Goal: Obtain resource: Download file/media

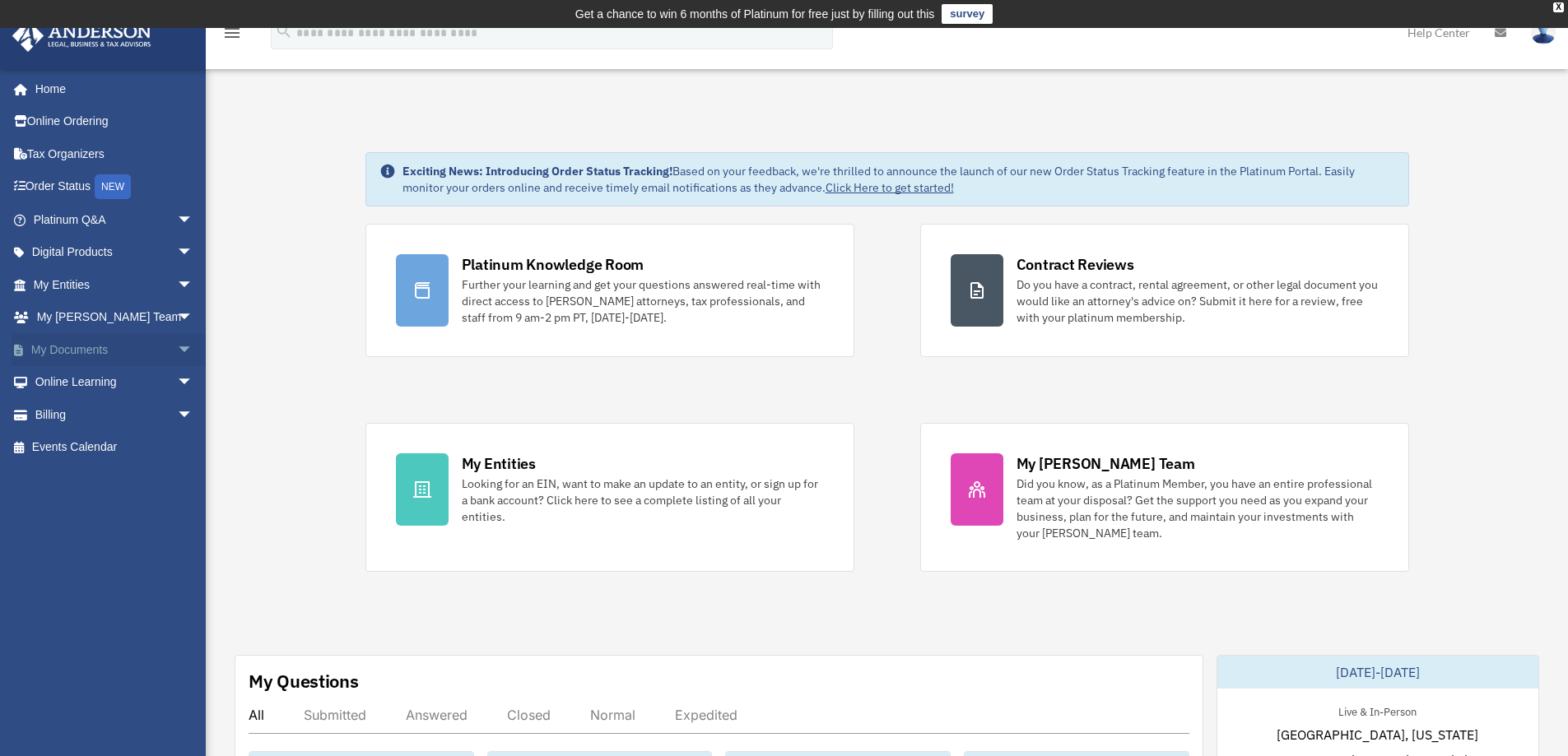
click at [178, 350] on span "arrow_drop_down" at bounding box center [192, 350] width 33 height 34
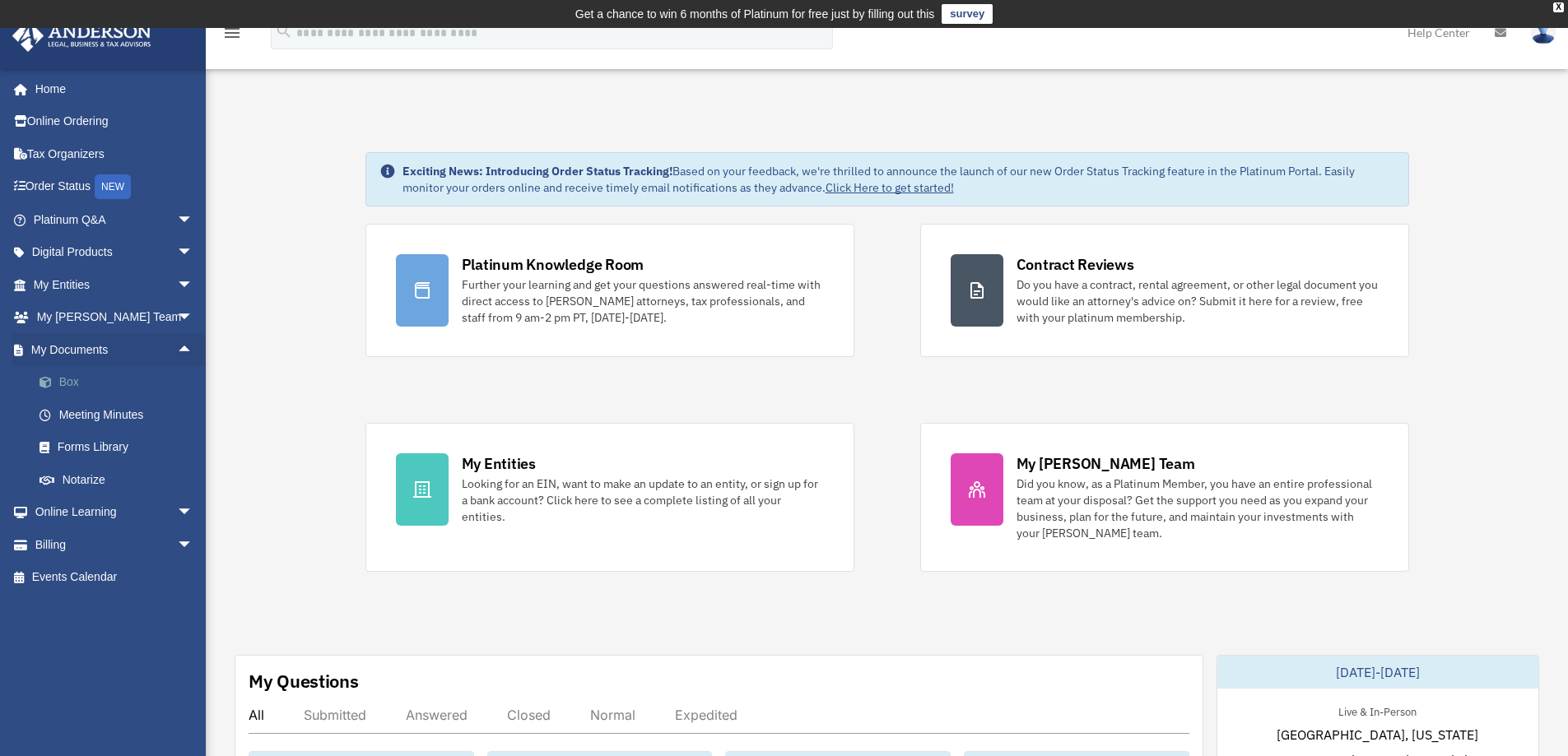
click at [90, 382] on link "Box" at bounding box center [121, 382] width 195 height 33
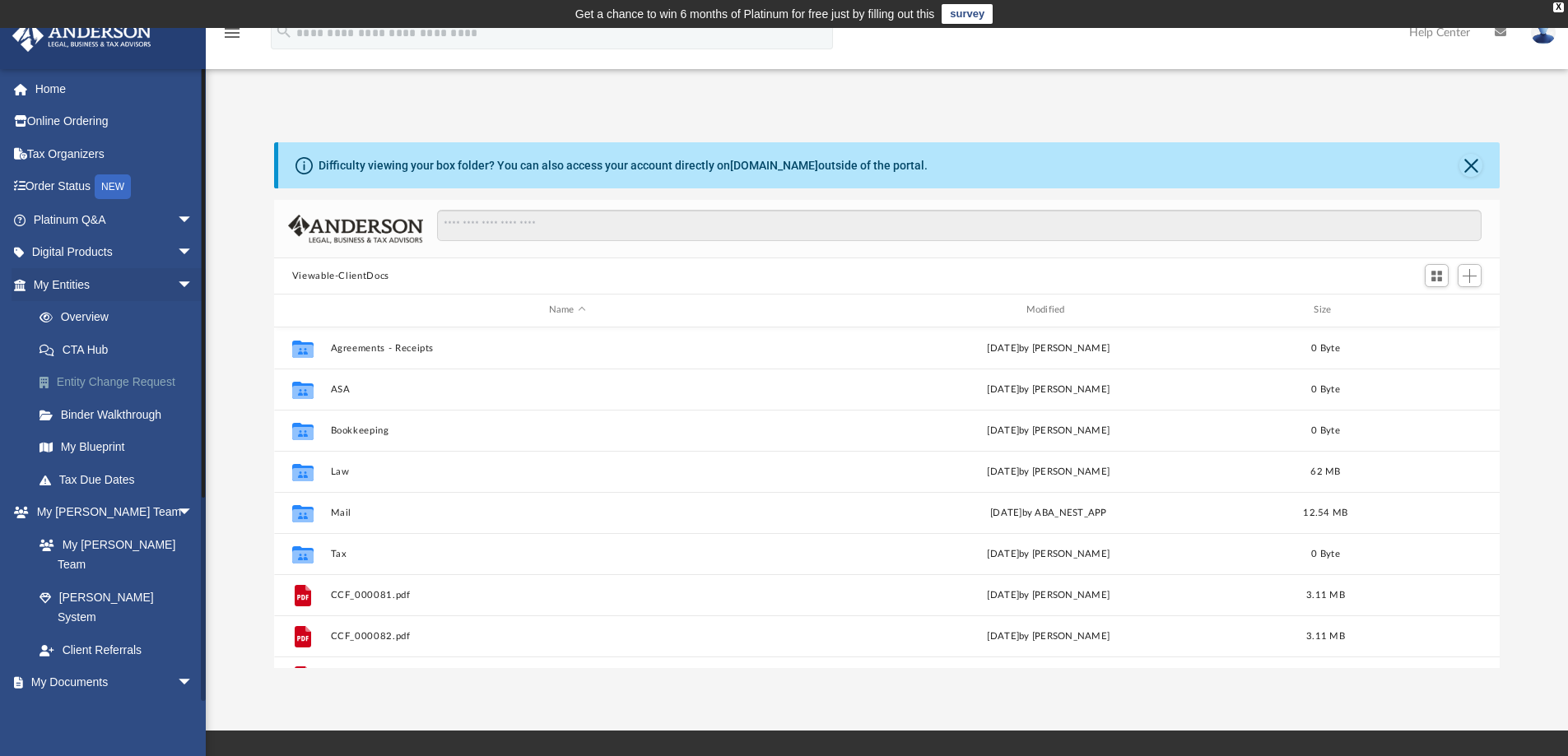
scroll to position [362, 1213]
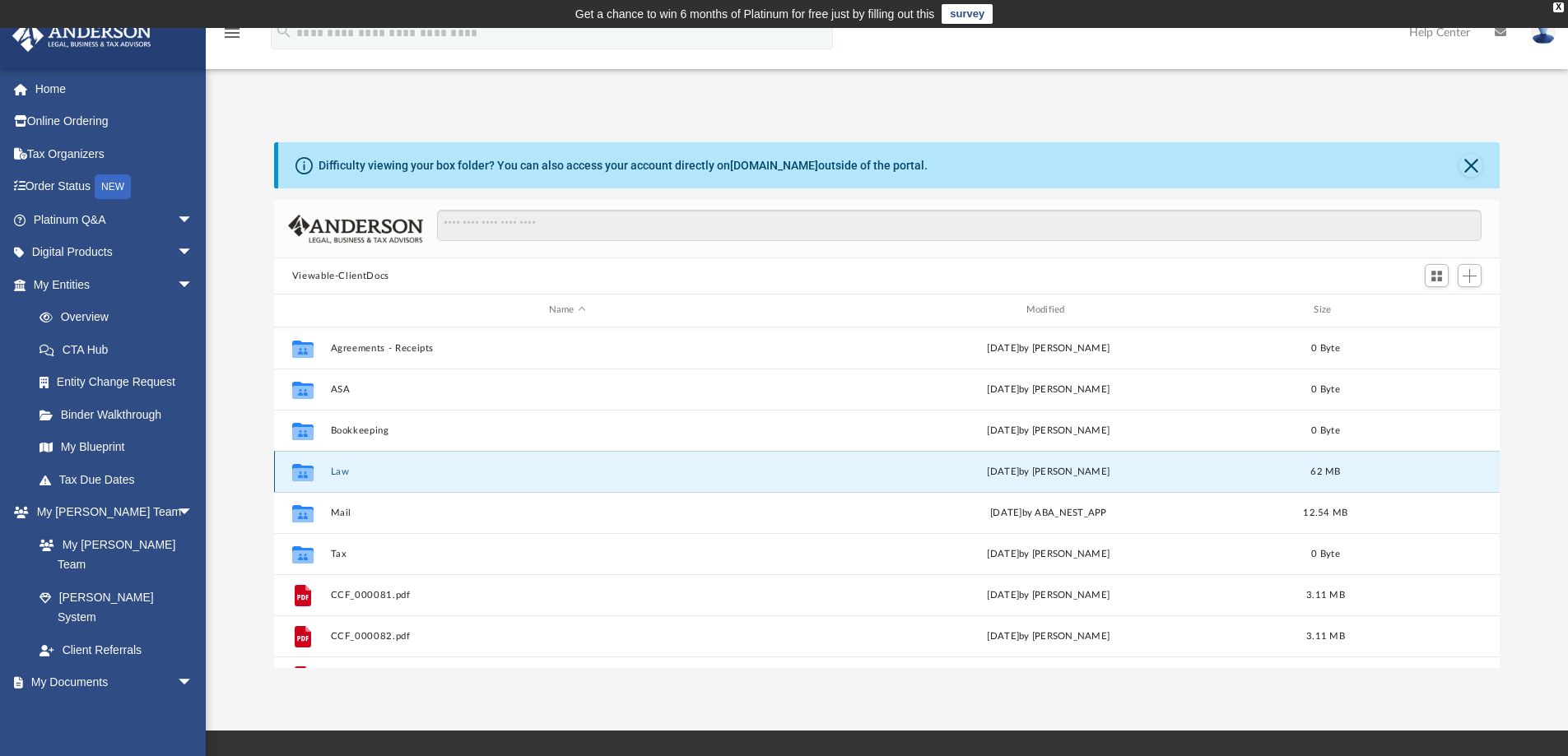
click at [369, 472] on button "Law" at bounding box center [566, 471] width 474 height 10
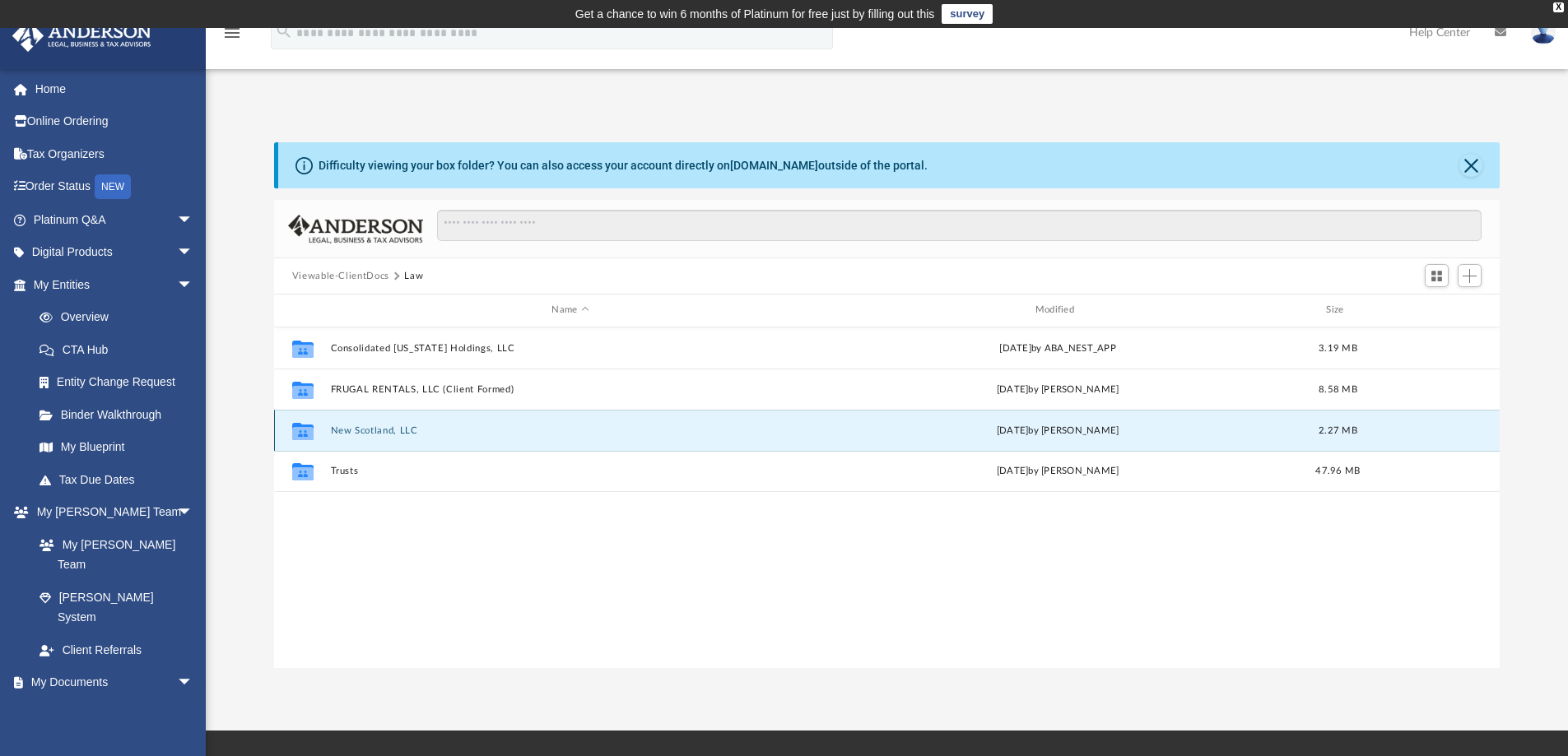
click at [358, 430] on button "New Scotland, LLC" at bounding box center [569, 430] width 479 height 10
click at [358, 430] on button "Minutes-Resolutions" at bounding box center [569, 429] width 479 height 10
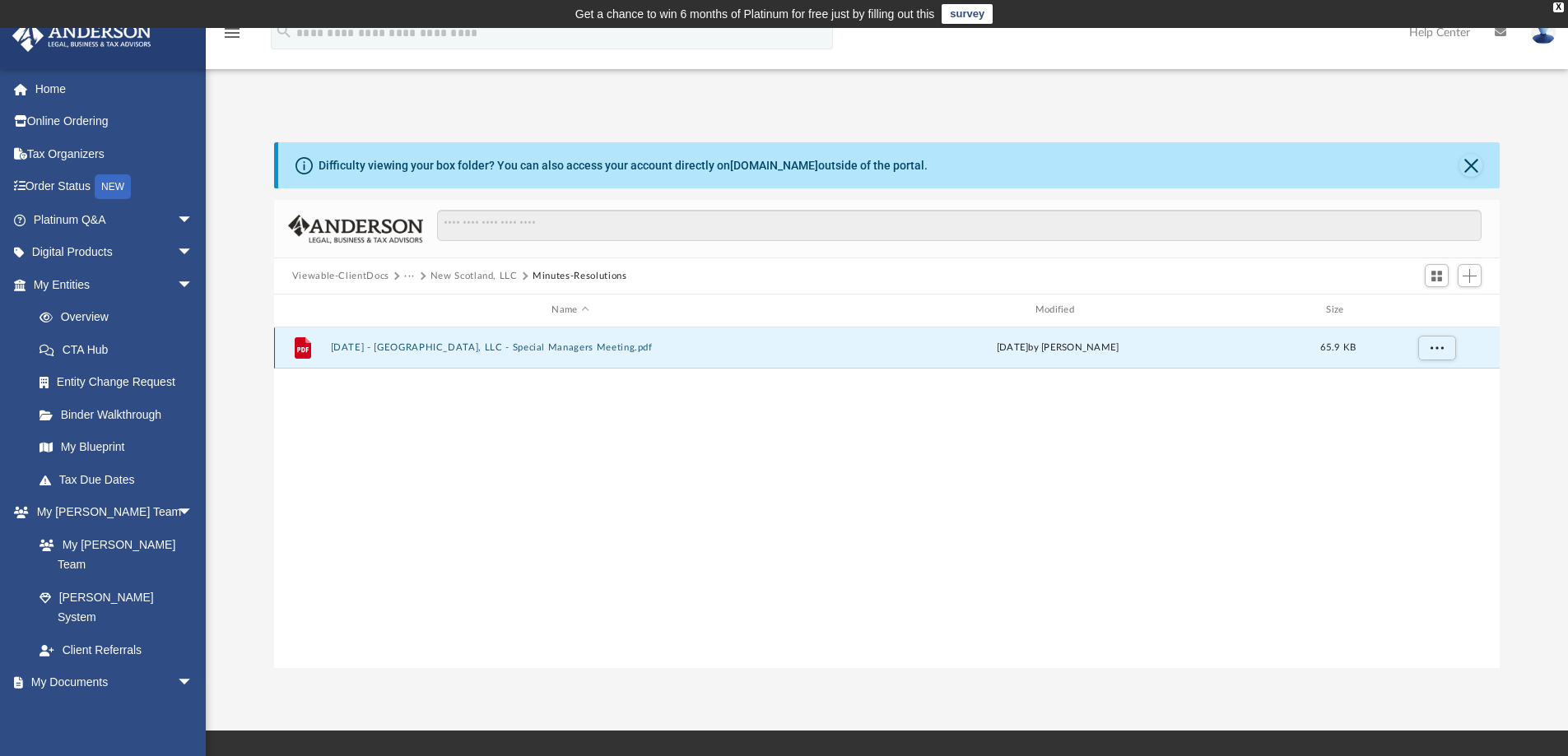
click at [369, 348] on button "2025.08.13 - New Scotland, LLC - Special Managers Meeting.pdf" at bounding box center [569, 347] width 479 height 10
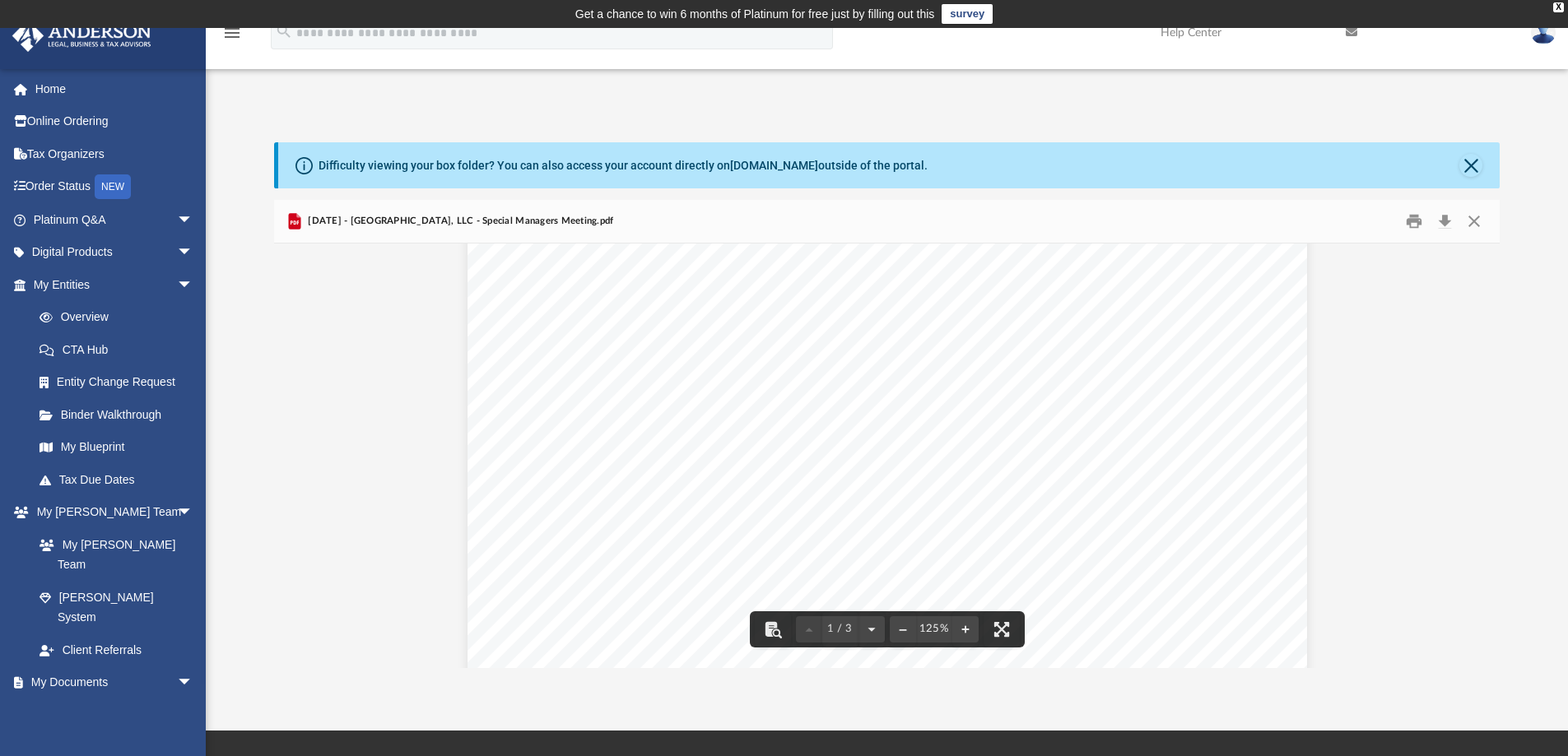
scroll to position [0, 0]
click at [1472, 218] on button "Close" at bounding box center [1474, 221] width 30 height 25
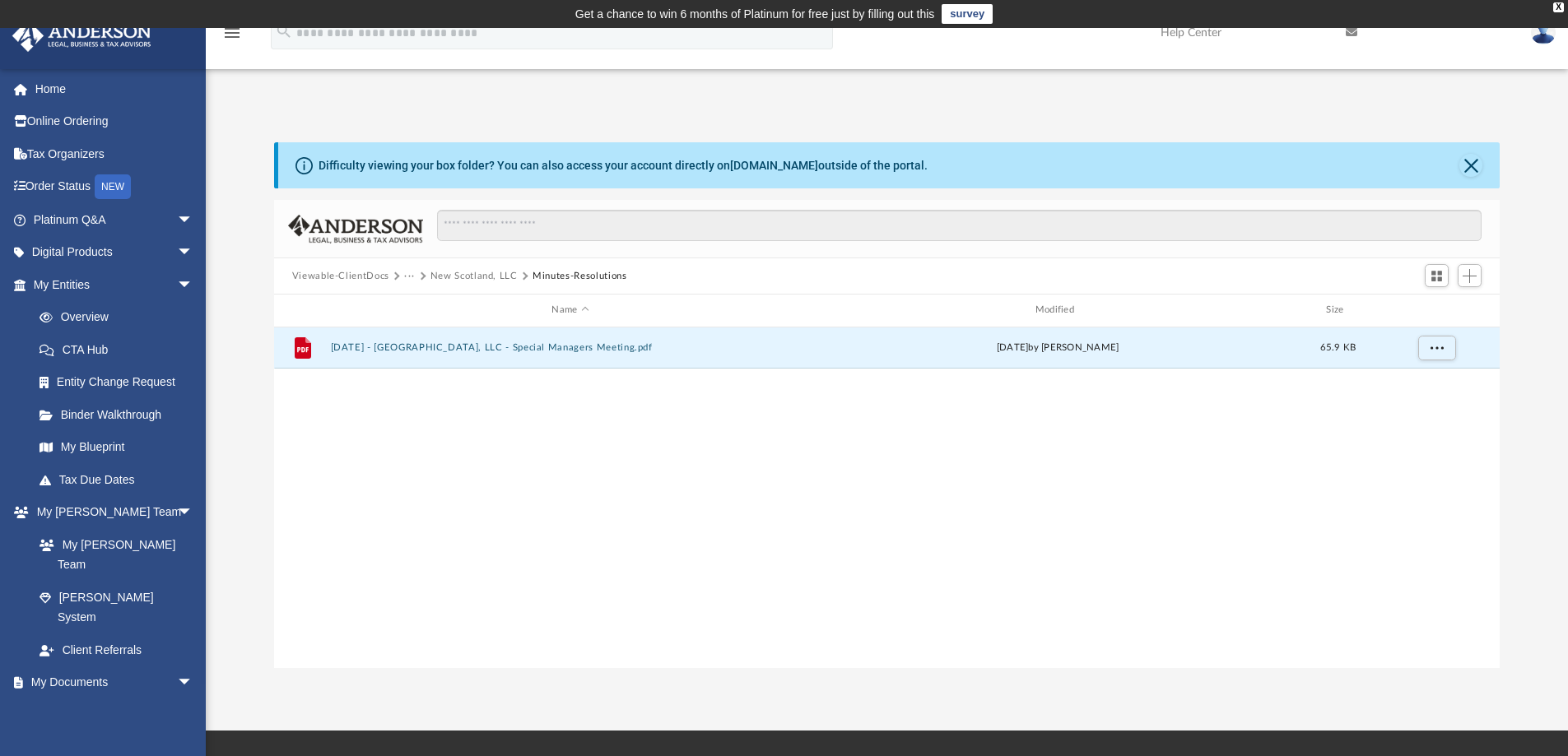
click at [369, 277] on button "Viewable-ClientDocs" at bounding box center [341, 277] width 97 height 15
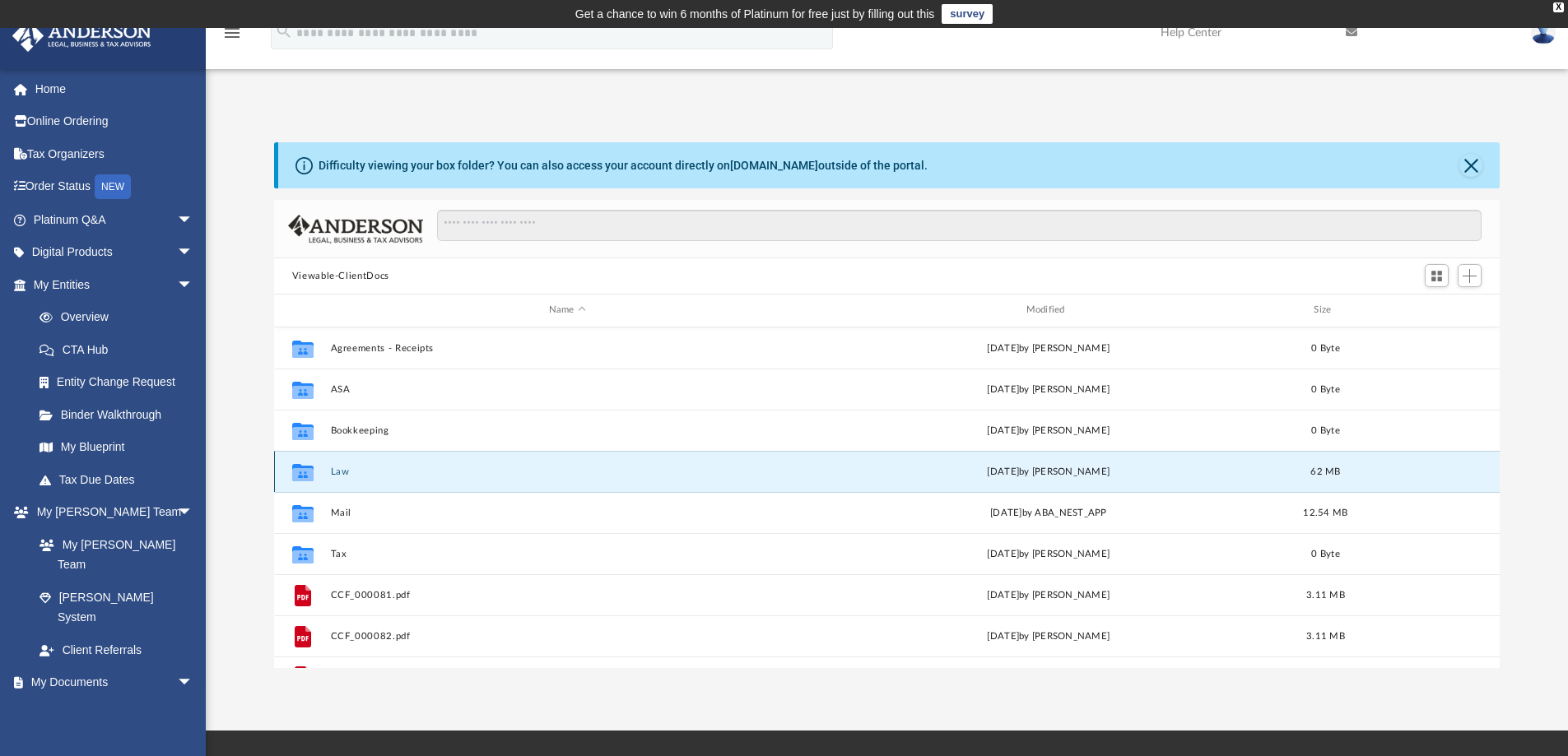
click at [333, 477] on button "Law" at bounding box center [566, 471] width 474 height 10
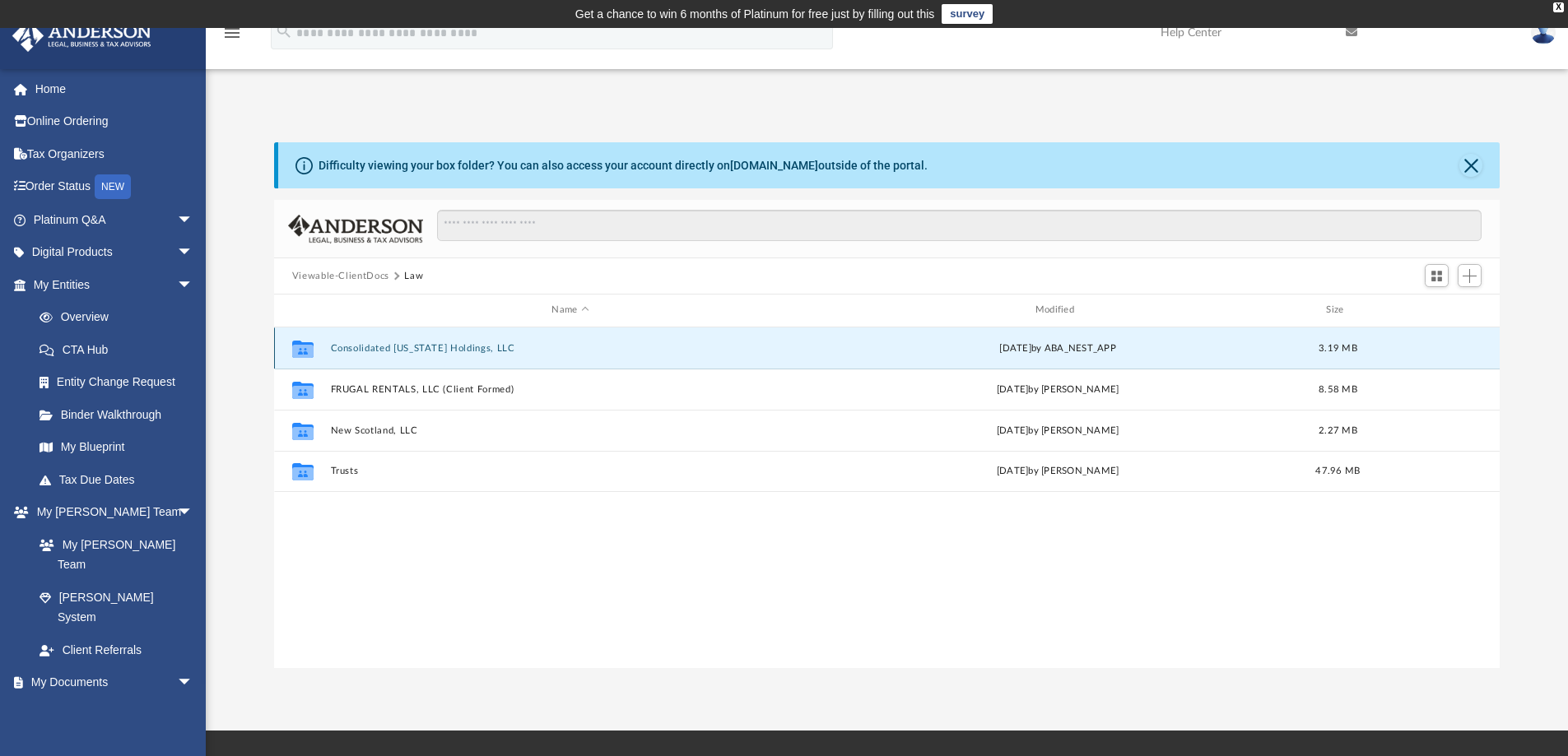
click at [383, 350] on button "Consolidated Wyoming Holdings, LLC" at bounding box center [569, 348] width 479 height 10
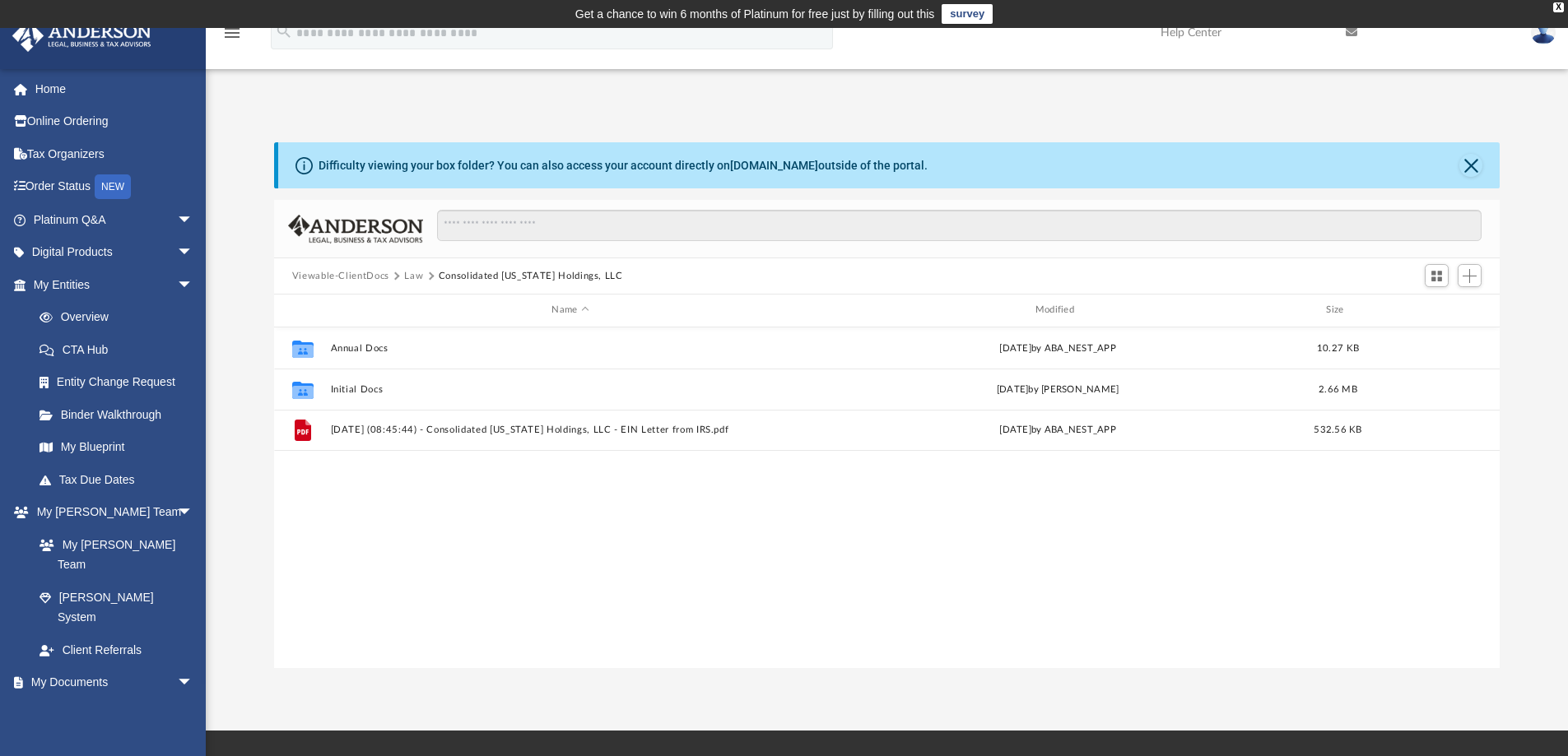
click at [451, 527] on div "Collaborated Folder Annual Docs Thu Jun 19 2025 by ABA_NEST_APP 10.27 KB Collab…" at bounding box center [887, 497] width 1226 height 341
